Goal: Transaction & Acquisition: Download file/media

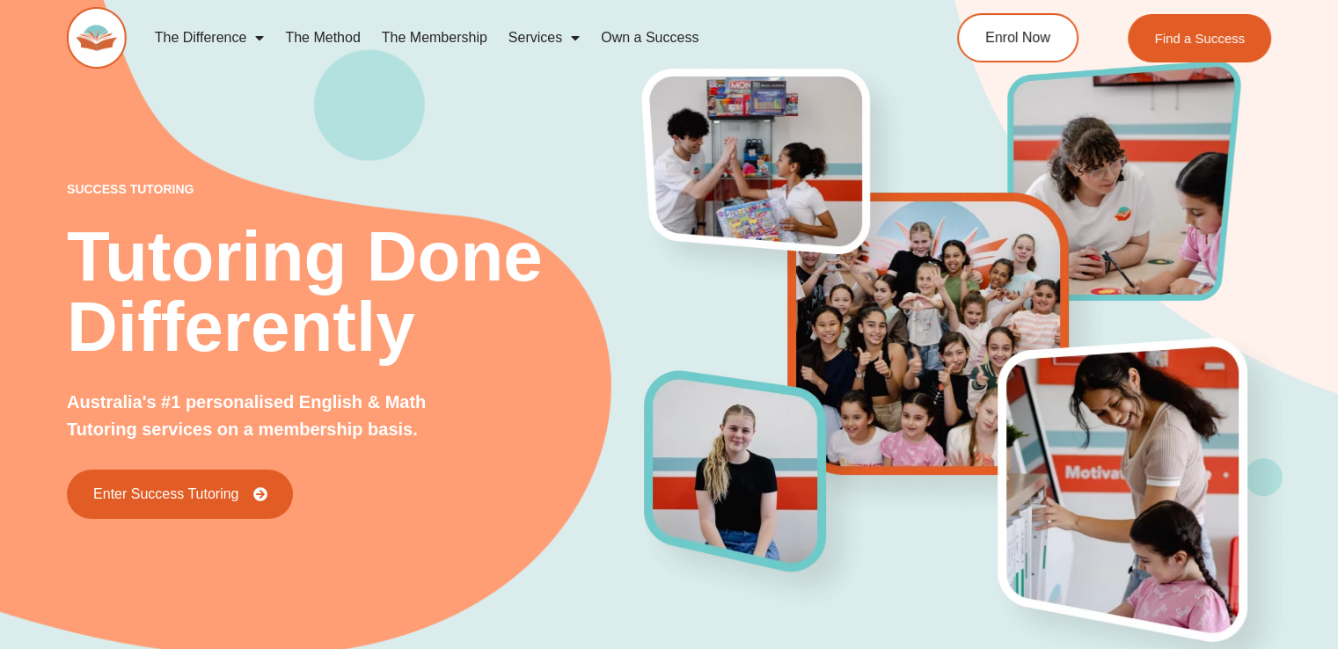
click at [142, 132] on div "success tutoring Tutoring Done Differently Australia's #1 personalised English …" at bounding box center [669, 321] width 1204 height 774
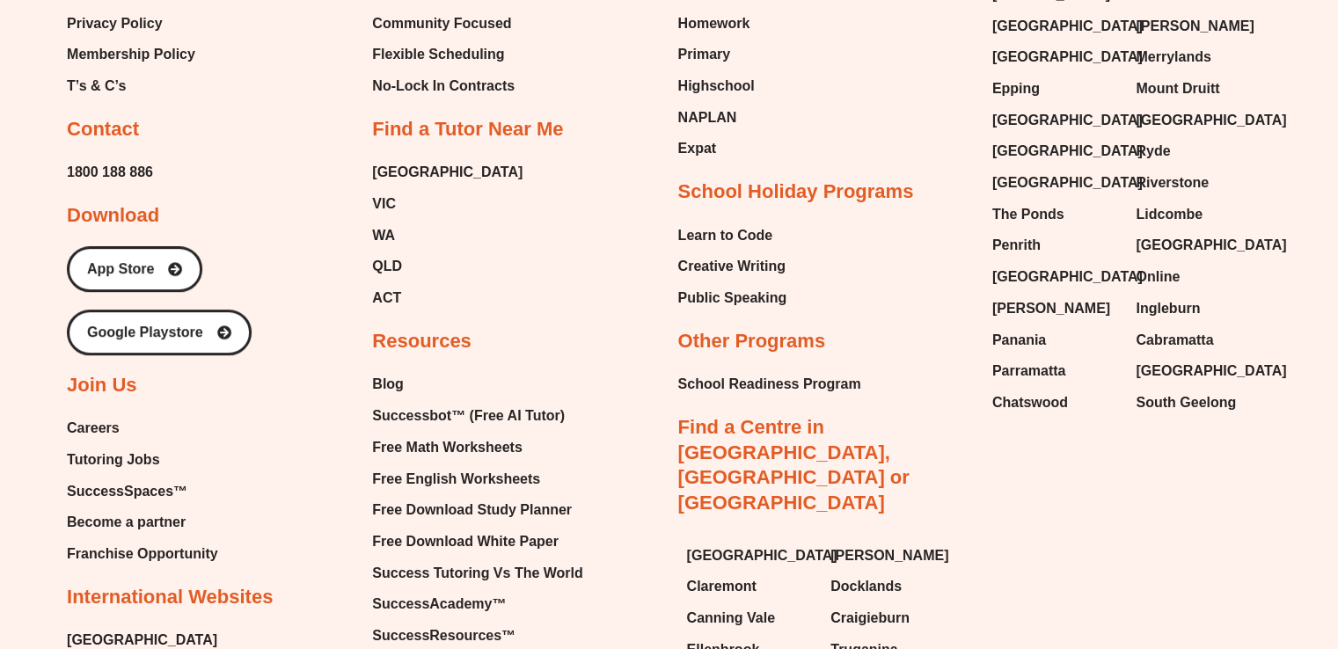
scroll to position [7458, 0]
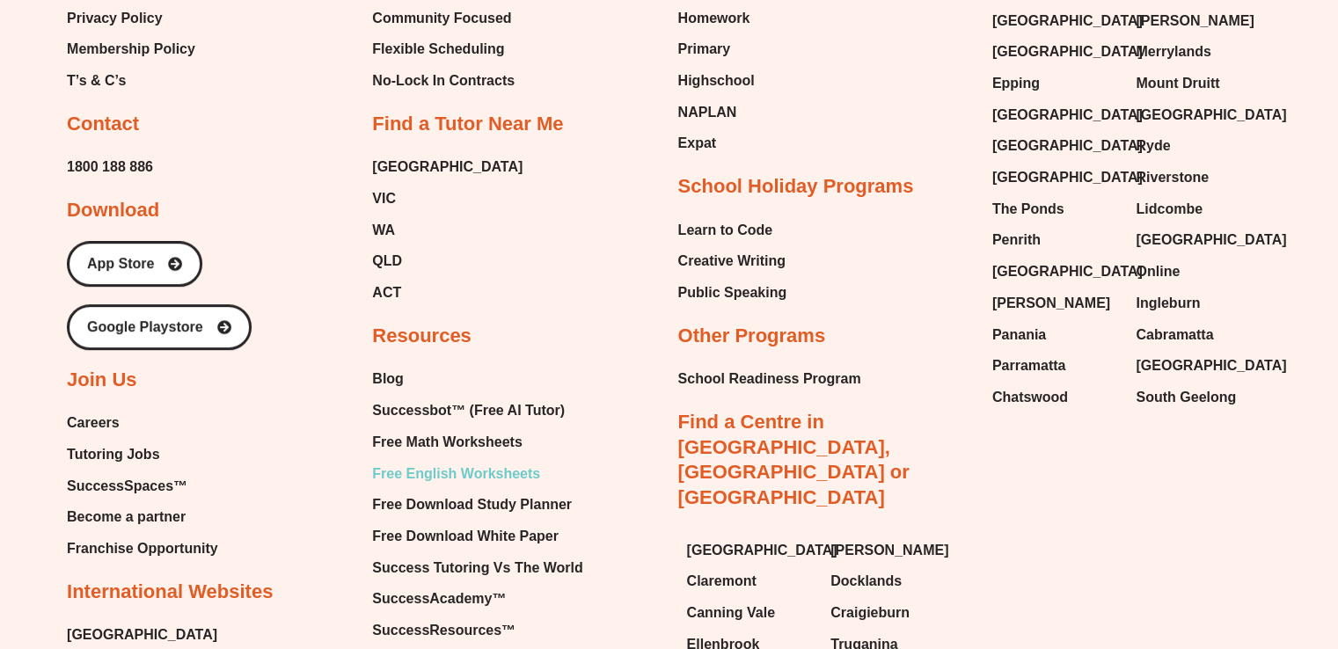
click at [427, 461] on span "Free English Worksheets" at bounding box center [456, 474] width 168 height 26
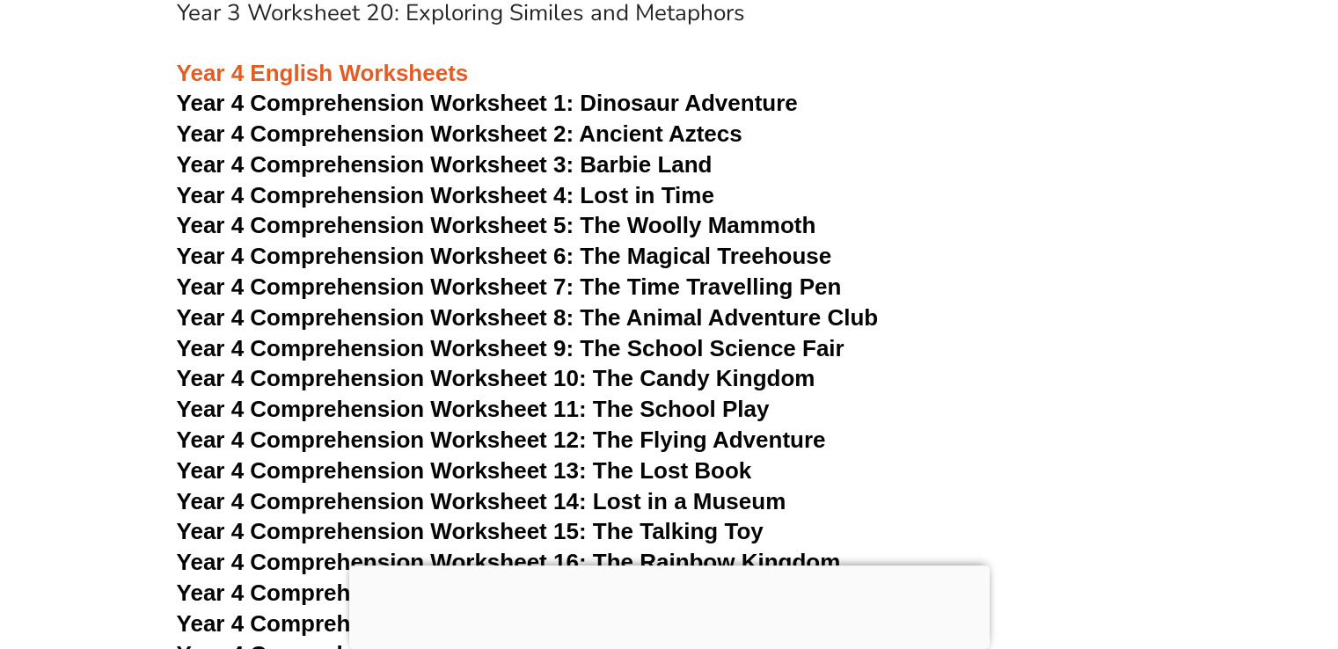
scroll to position [6641, 0]
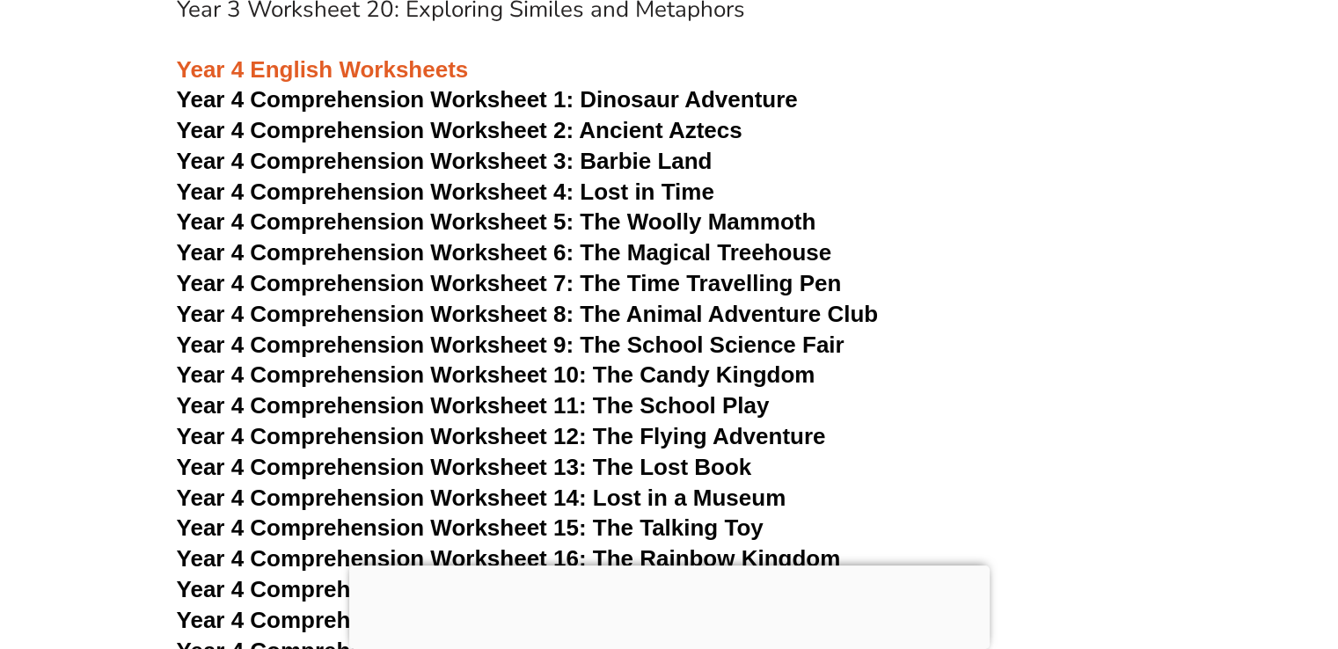
click at [503, 174] on span "Year 4 Comprehension Worksheet 3: Barbie Land" at bounding box center [445, 161] width 536 height 26
